Goal: Find contact information: Find contact information

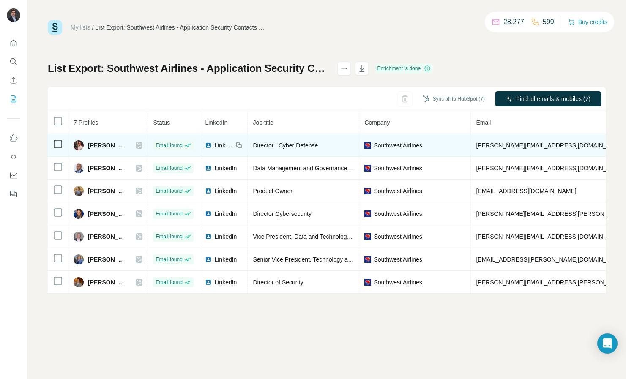
click at [487, 144] on span "[PERSON_NAME][EMAIL_ADDRESS][DOMAIN_NAME]" at bounding box center [550, 145] width 149 height 7
copy span "[PERSON_NAME][EMAIL_ADDRESS][DOMAIN_NAME]"
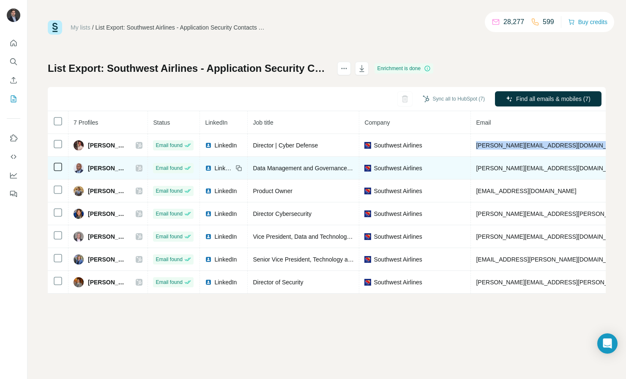
click at [476, 170] on span "[PERSON_NAME][EMAIL_ADDRESS][DOMAIN_NAME]" at bounding box center [550, 168] width 149 height 7
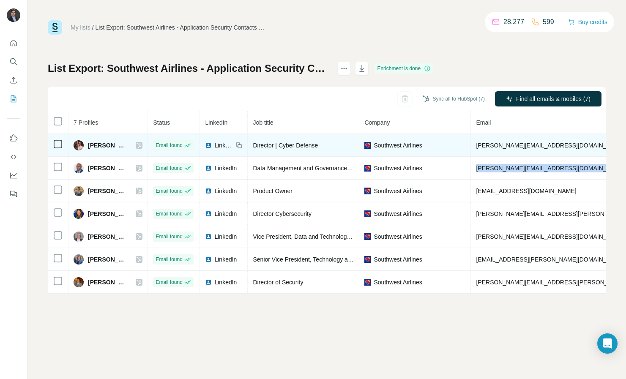
copy span "[PERSON_NAME][EMAIL_ADDRESS][DOMAIN_NAME]"
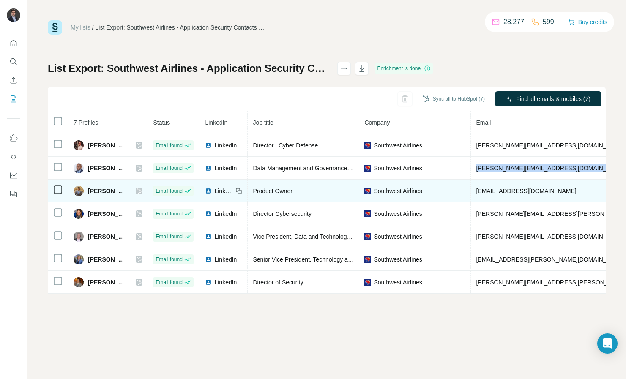
click at [499, 193] on span "[EMAIL_ADDRESS][DOMAIN_NAME]" at bounding box center [526, 191] width 100 height 7
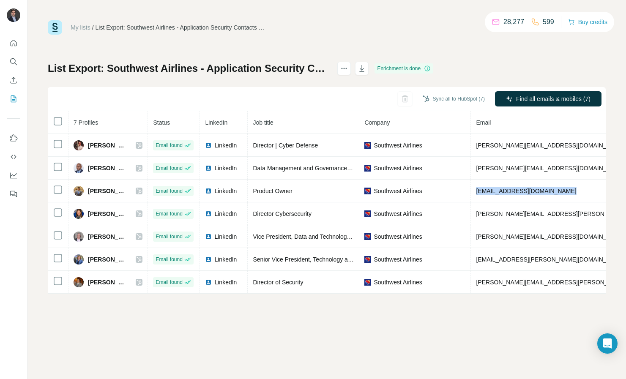
copy span "[EMAIL_ADDRESS][DOMAIN_NAME]"
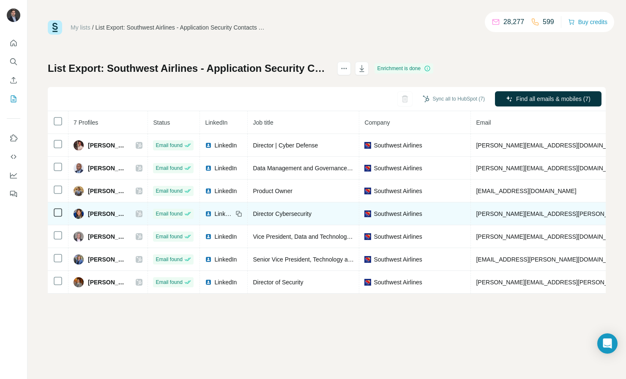
click at [497, 211] on span "[PERSON_NAME][EMAIL_ADDRESS][PERSON_NAME][DOMAIN_NAME]" at bounding box center [575, 213] width 198 height 7
click at [498, 214] on span "[PERSON_NAME][EMAIL_ADDRESS][PERSON_NAME][DOMAIN_NAME]" at bounding box center [575, 213] width 198 height 7
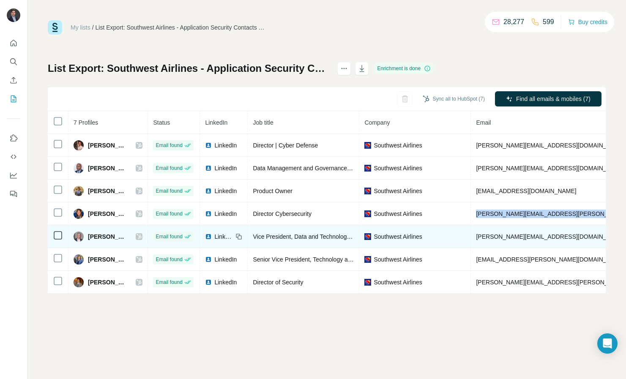
click at [491, 234] on span "[PERSON_NAME][EMAIL_ADDRESS][DOMAIN_NAME]" at bounding box center [550, 236] width 149 height 7
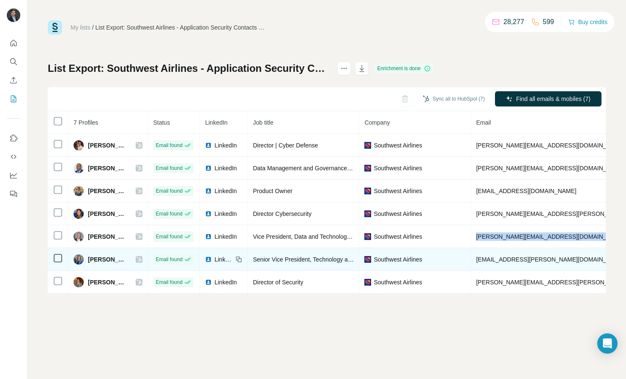
click at [501, 262] on span "[EMAIL_ADDRESS][PERSON_NAME][DOMAIN_NAME]" at bounding box center [550, 259] width 149 height 7
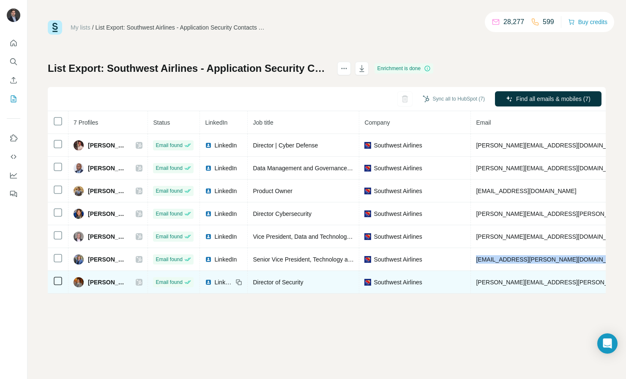
click at [509, 280] on span "[PERSON_NAME][EMAIL_ADDRESS][PERSON_NAME][DOMAIN_NAME]" at bounding box center [575, 282] width 198 height 7
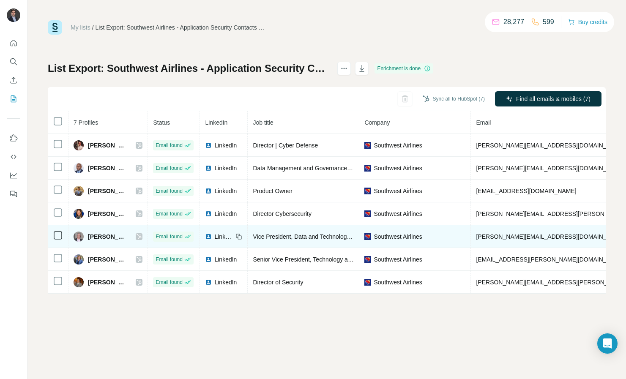
click at [496, 238] on span "[PERSON_NAME][EMAIL_ADDRESS][DOMAIN_NAME]" at bounding box center [550, 236] width 149 height 7
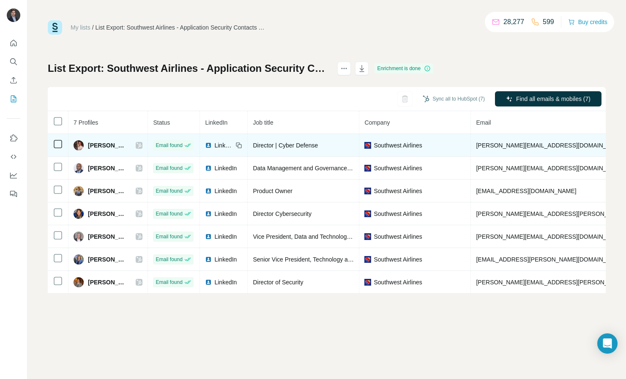
click at [221, 144] on span "LinkedIn" at bounding box center [223, 145] width 19 height 8
